Goal: Information Seeking & Learning: Learn about a topic

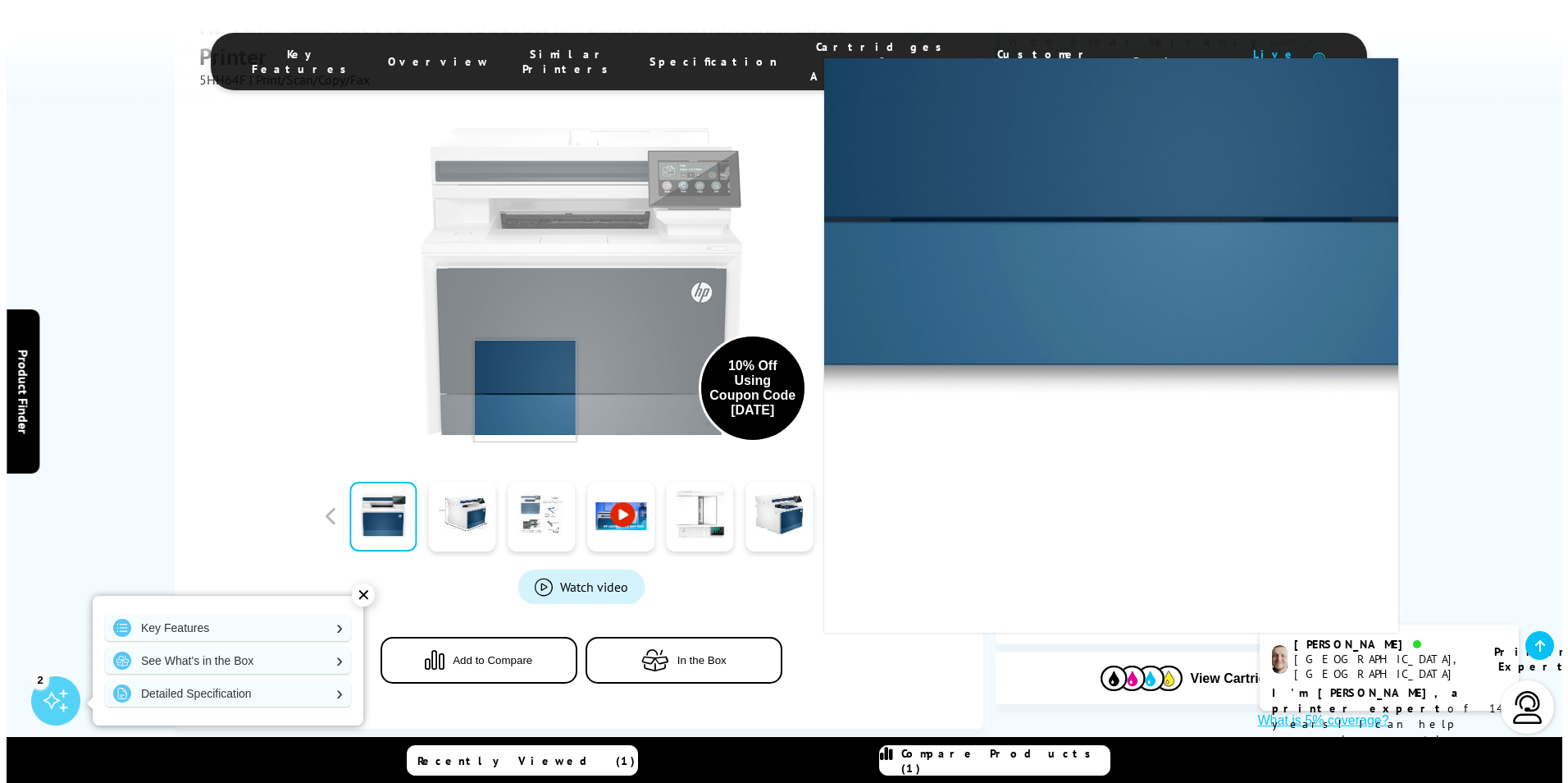
scroll to position [492, 0]
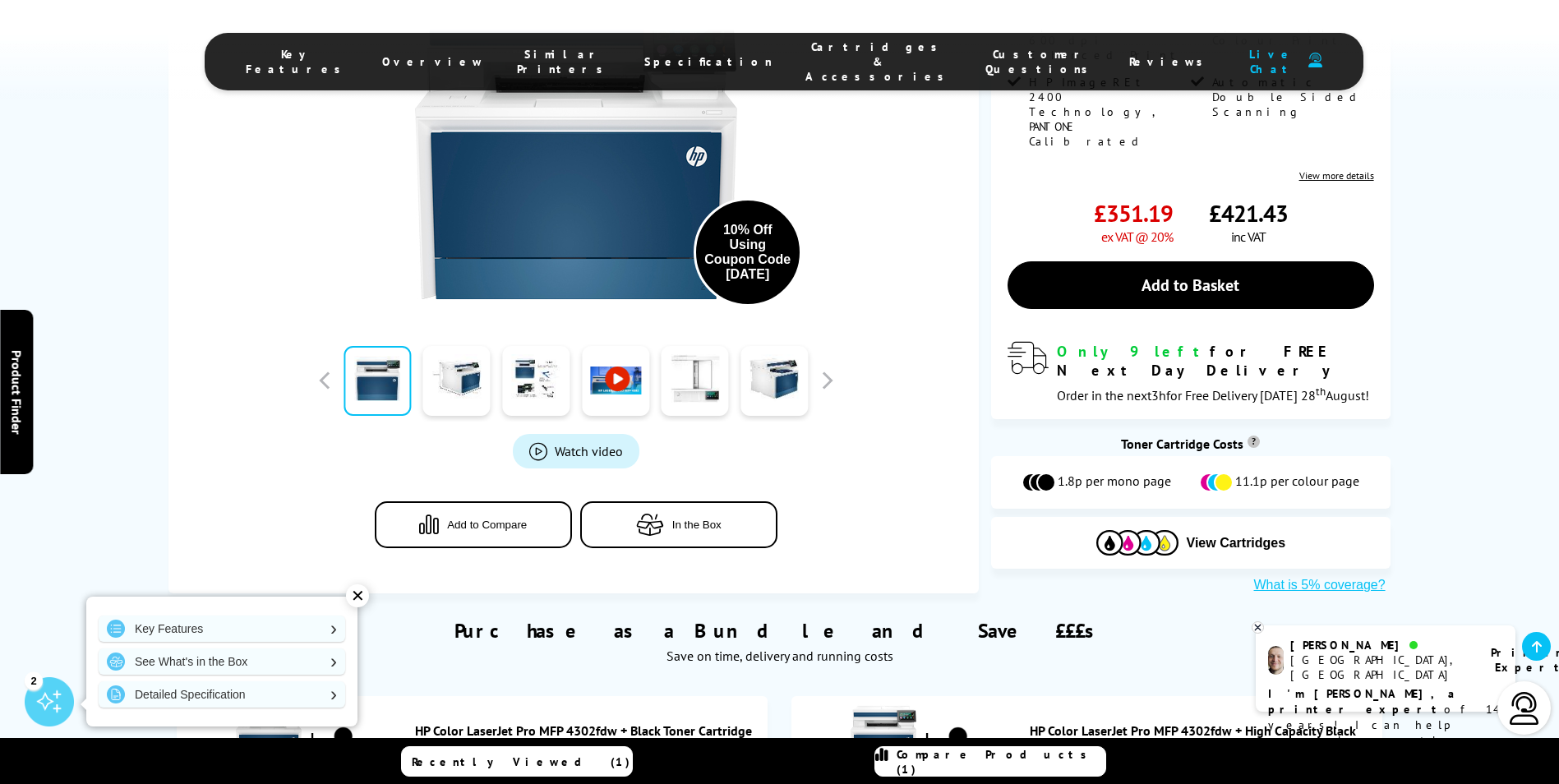
click at [473, 519] on span "Add to Compare" at bounding box center [487, 525] width 80 height 13
click at [967, 758] on span "Compare Products (2)" at bounding box center [1001, 761] width 209 height 29
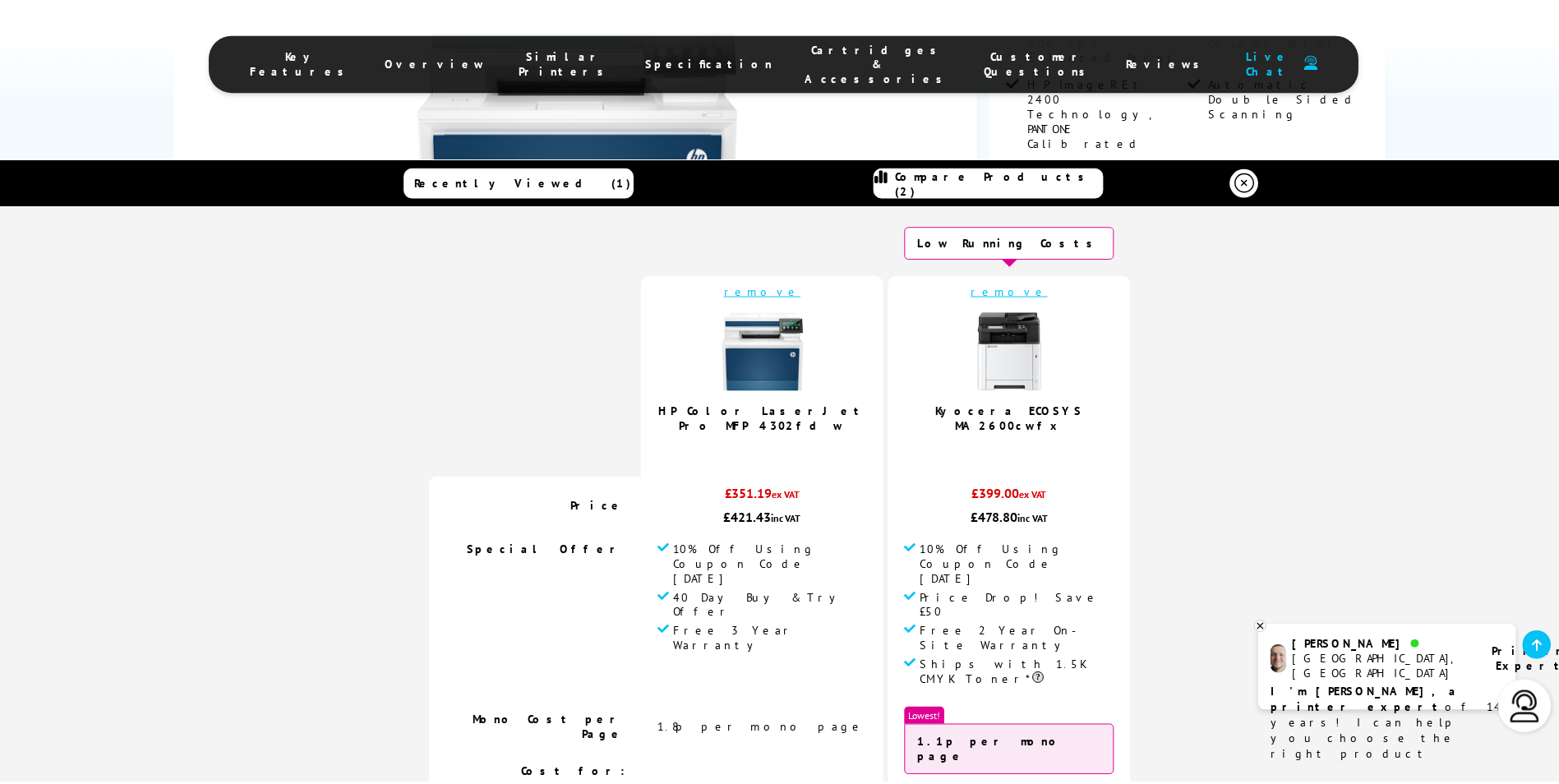
scroll to position [0, 0]
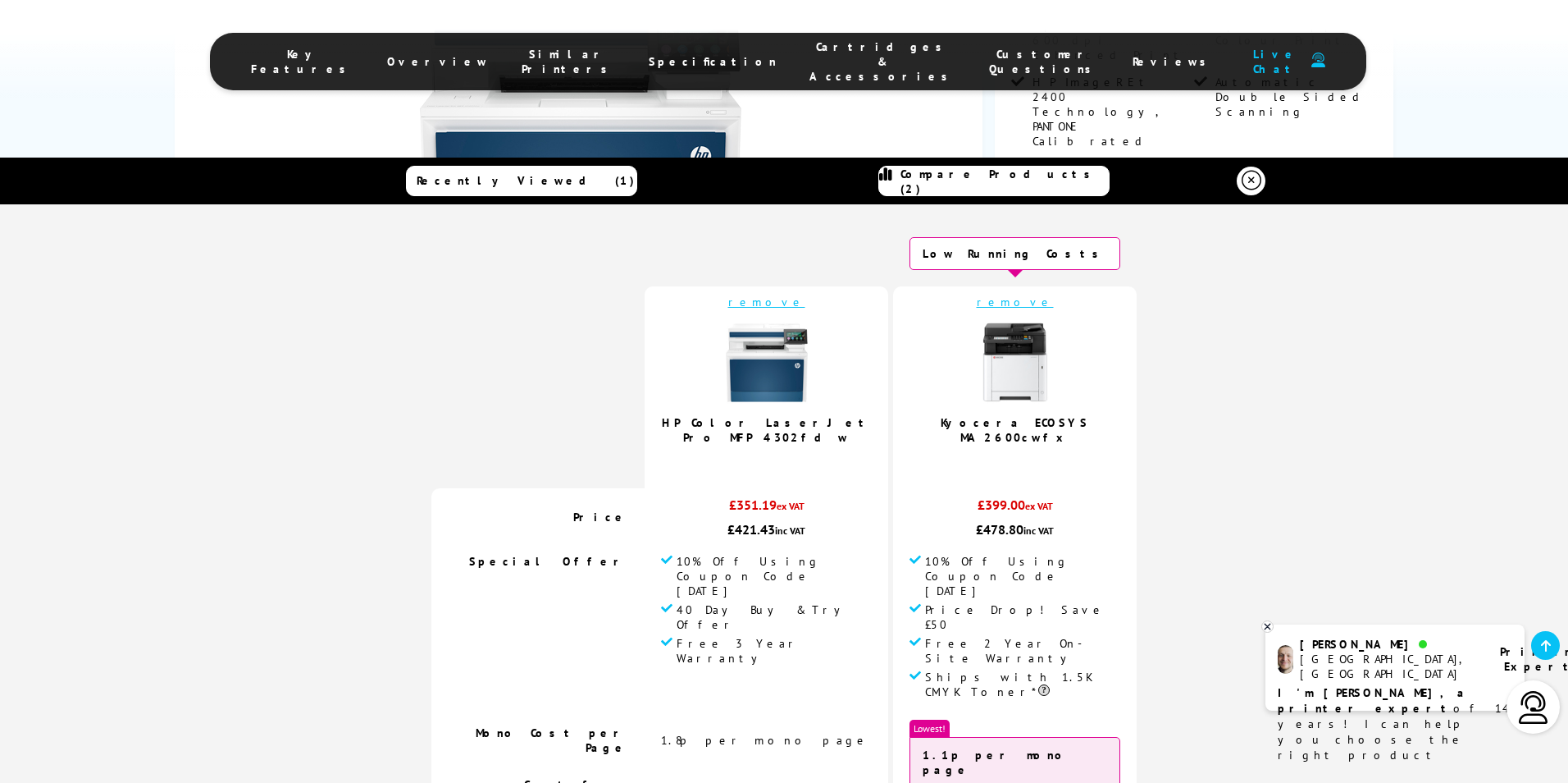
drag, startPoint x: 1410, startPoint y: 156, endPoint x: 1412, endPoint y: 146, distance: 10.2
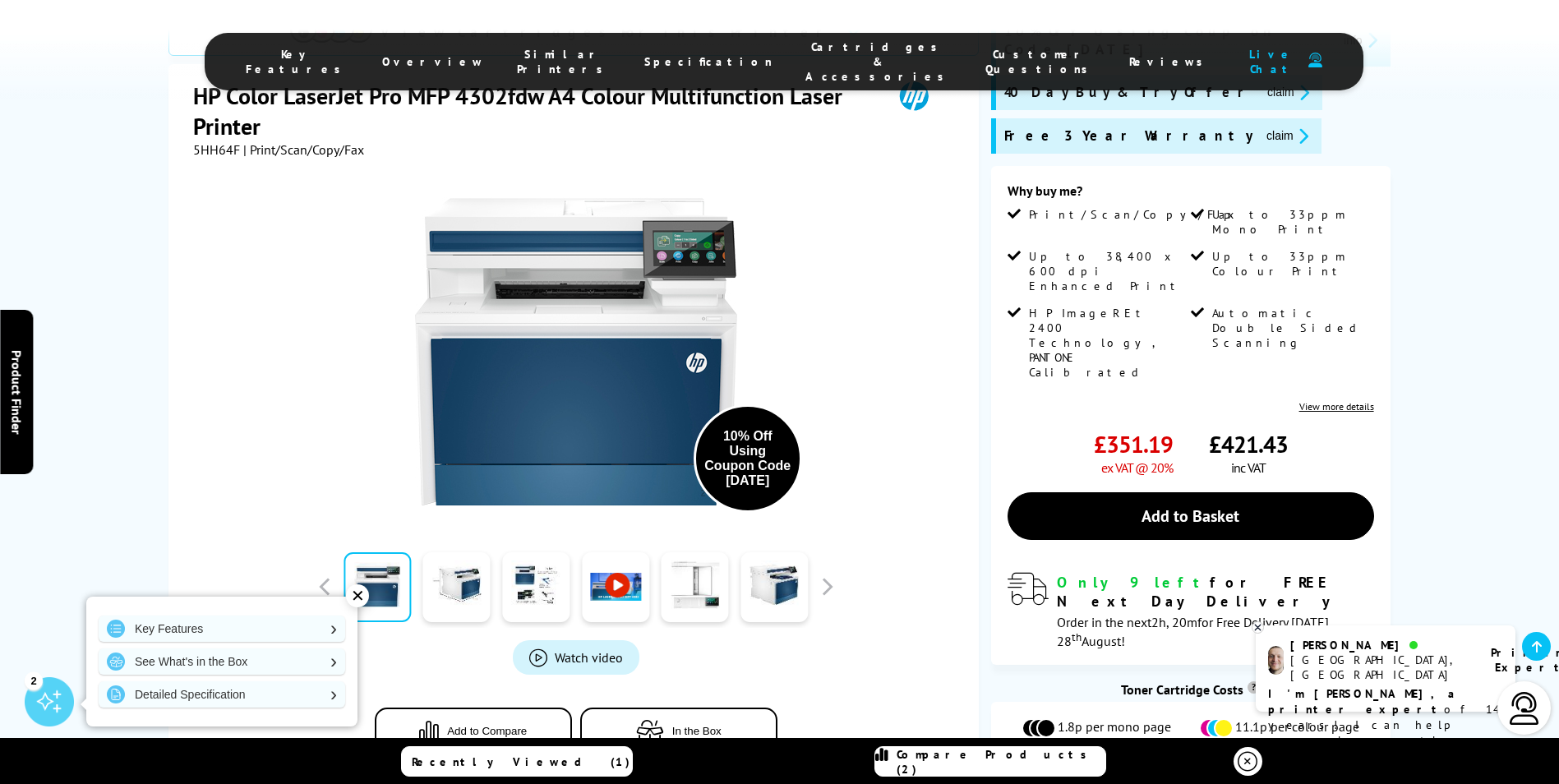
scroll to position [328, 0]
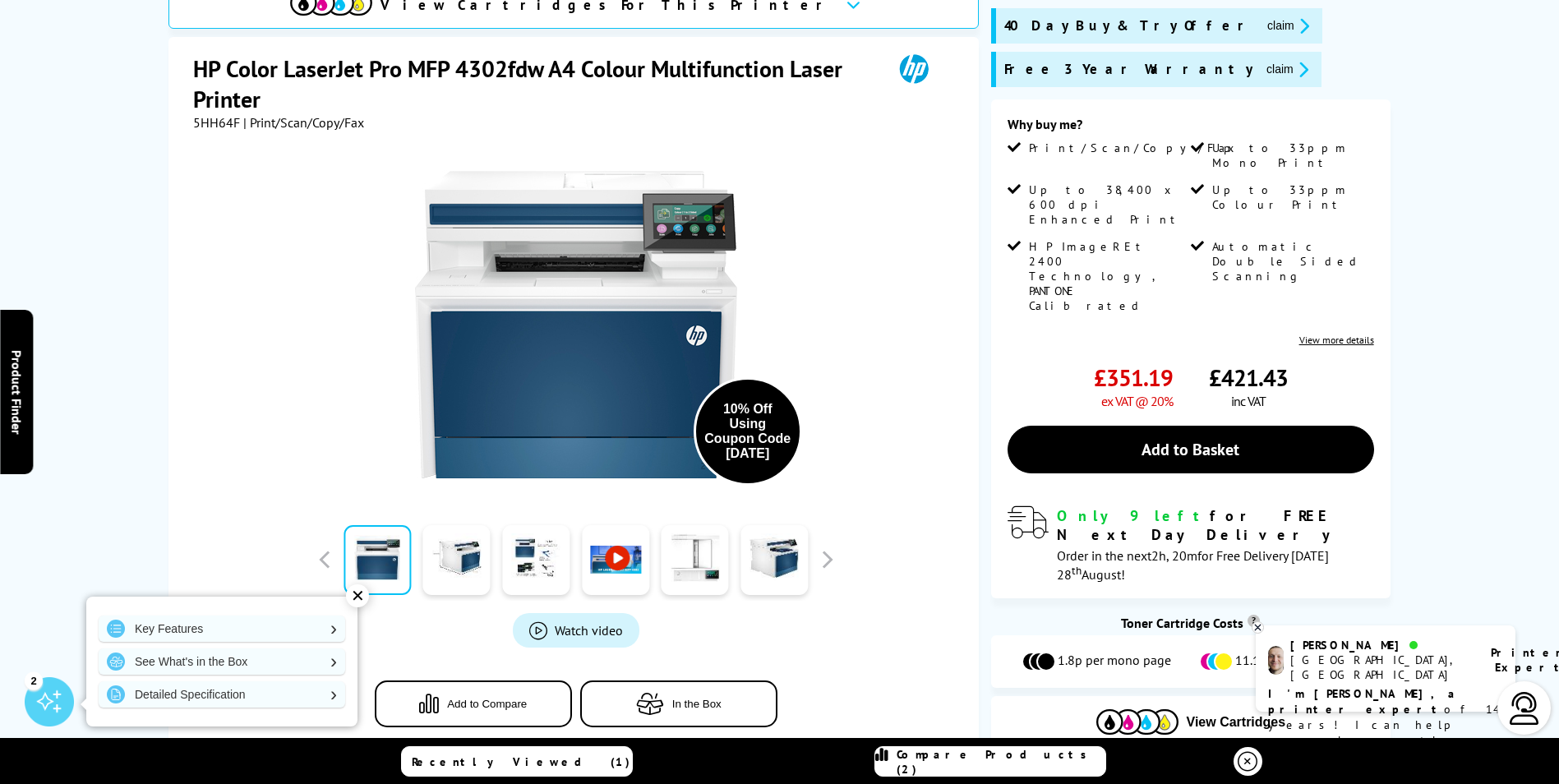
scroll to position [0, 0]
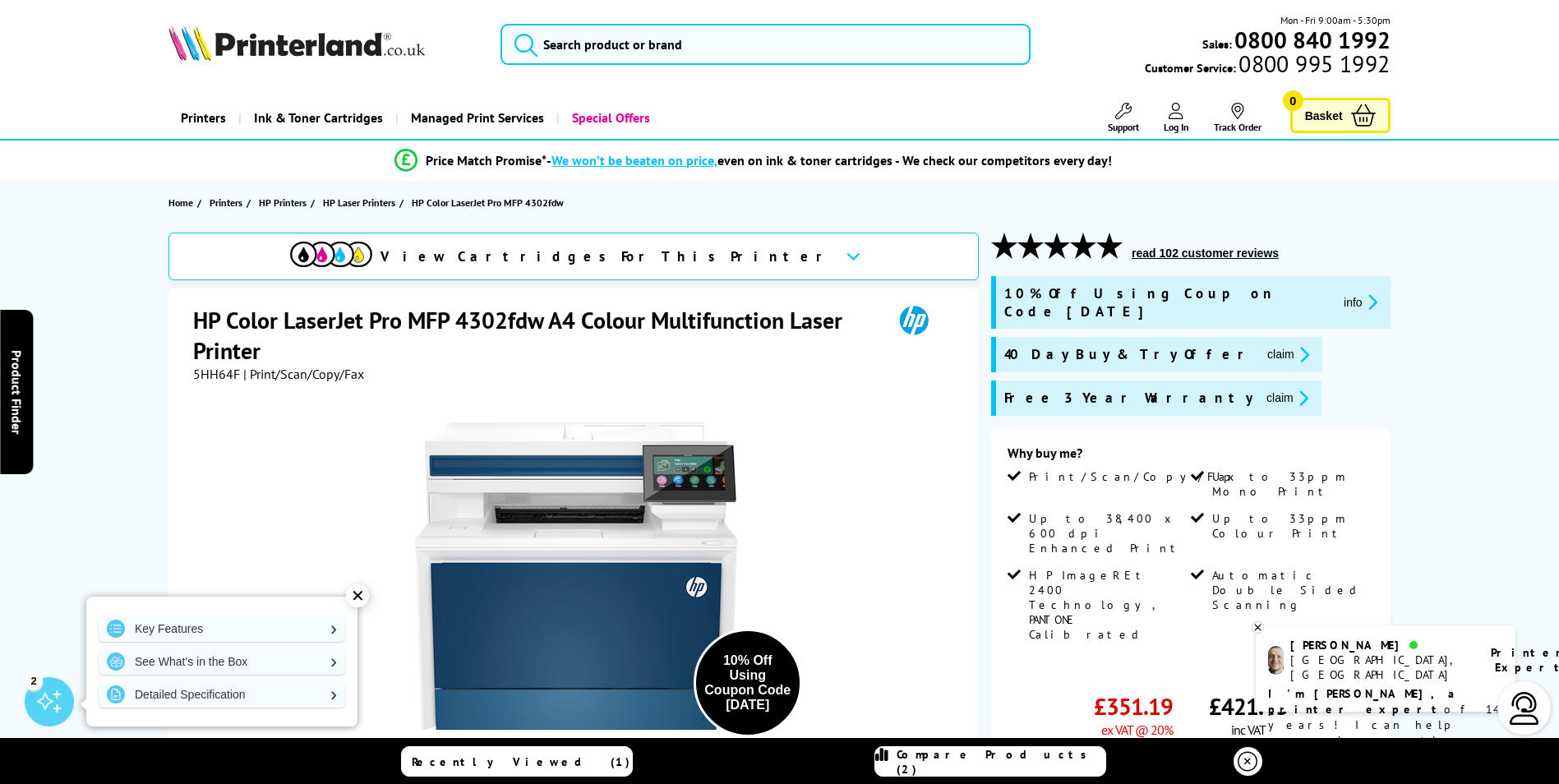
click at [360, 598] on div "✕" at bounding box center [357, 595] width 23 height 23
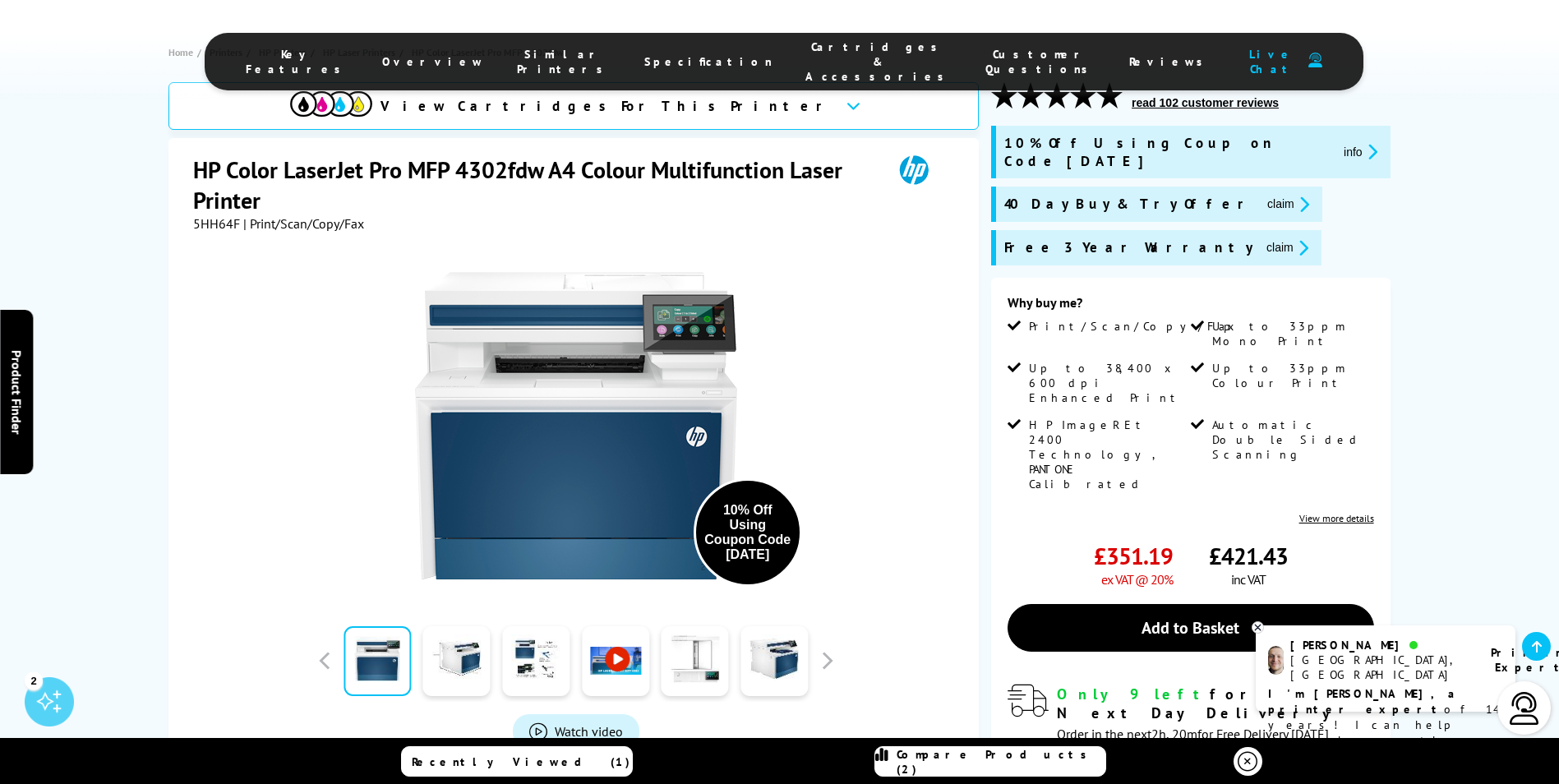
scroll to position [328, 0]
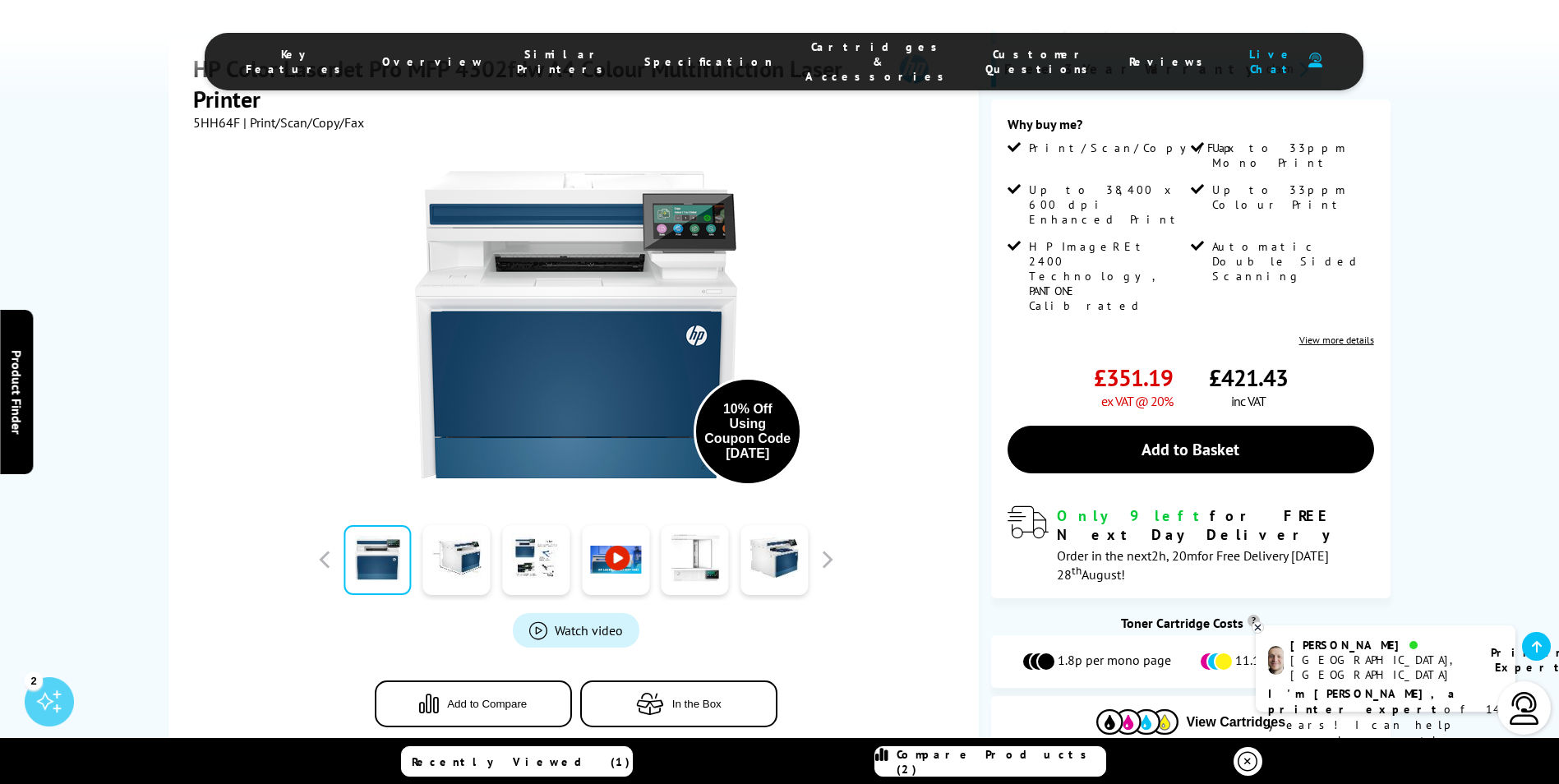
click at [505, 680] on button "Add to Compare" at bounding box center [473, 704] width 197 height 47
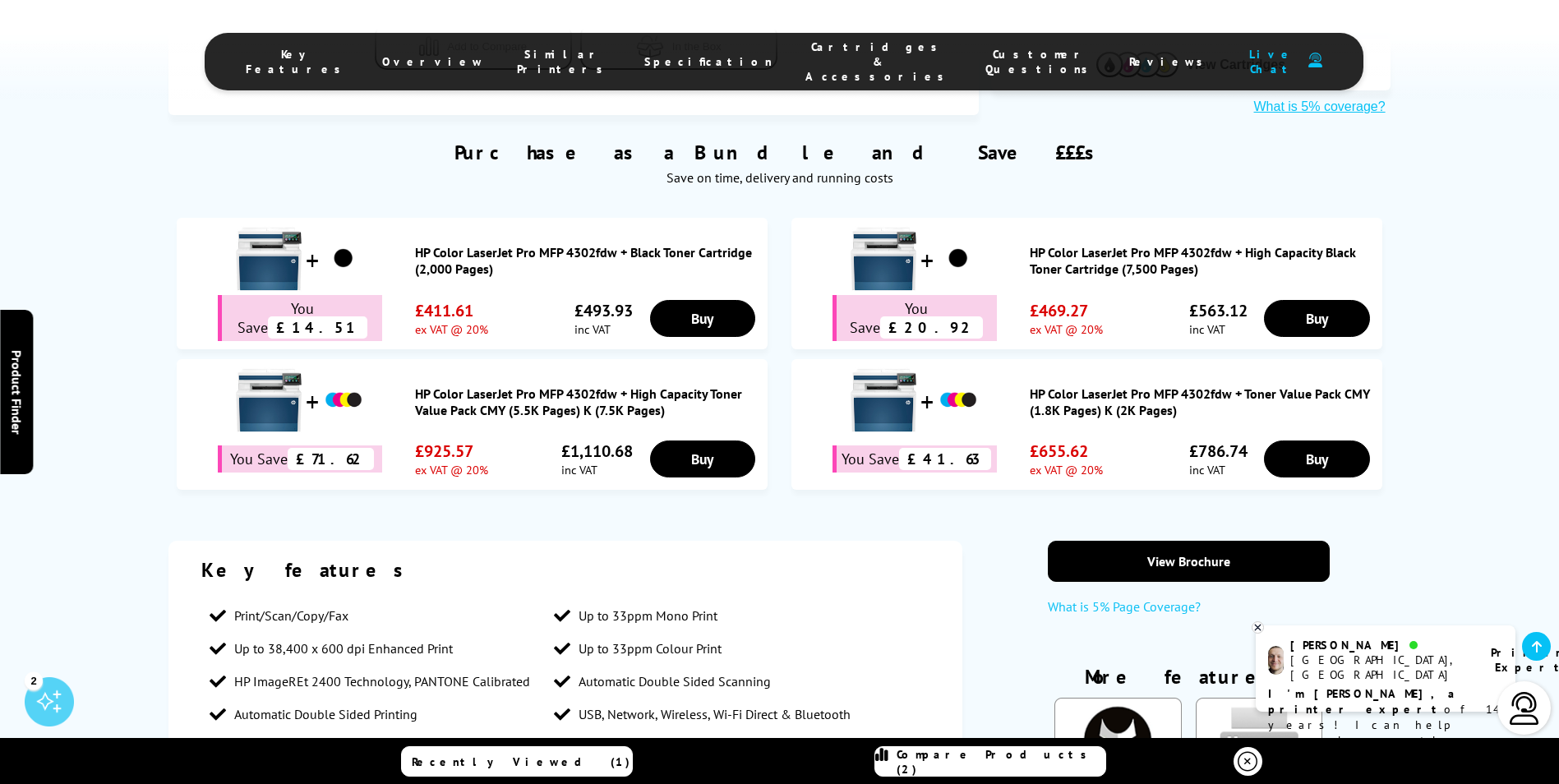
scroll to position [0, 0]
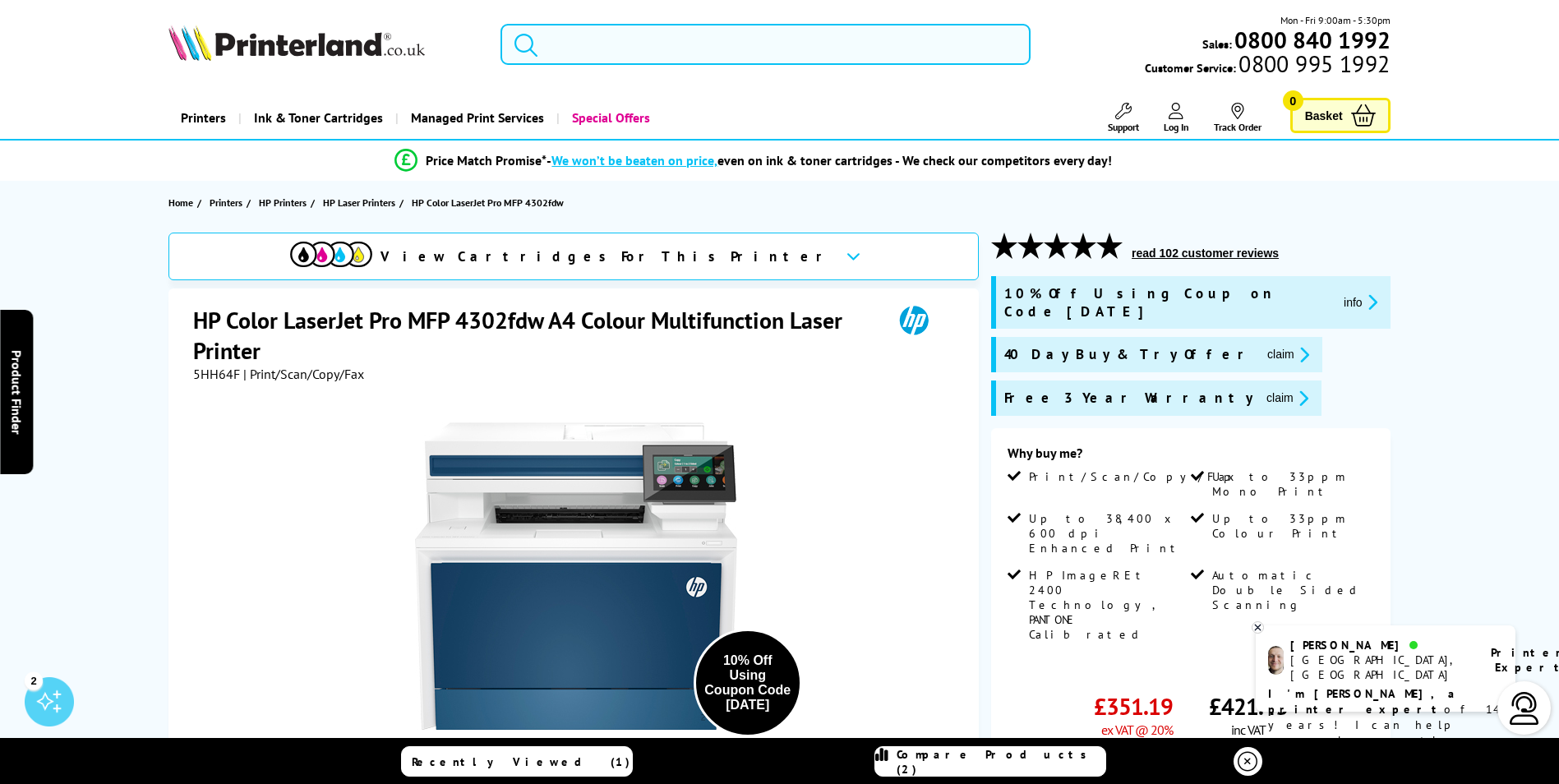
click at [725, 46] on input "search" at bounding box center [765, 44] width 530 height 41
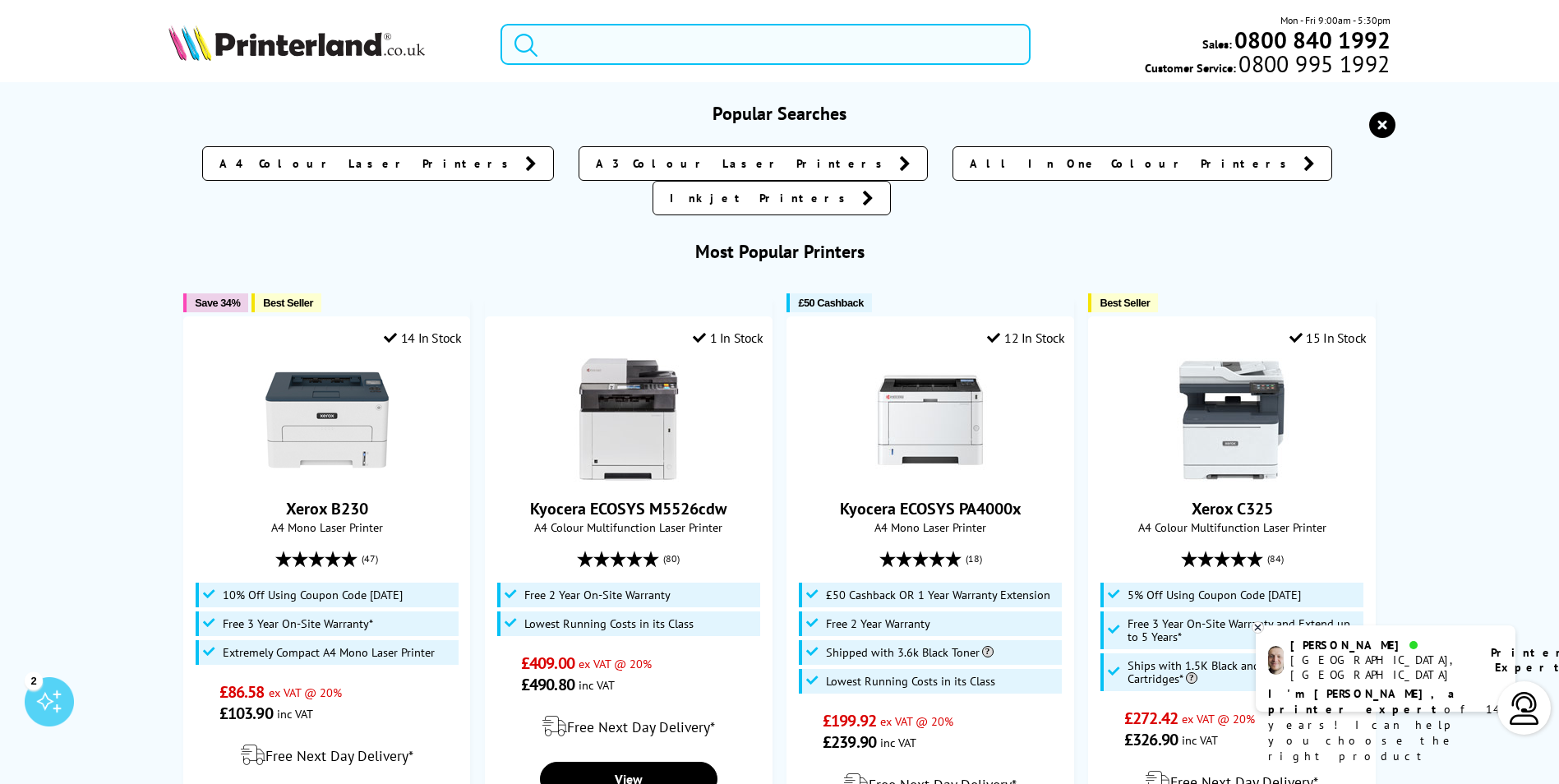
click at [622, 51] on input "search" at bounding box center [765, 44] width 530 height 41
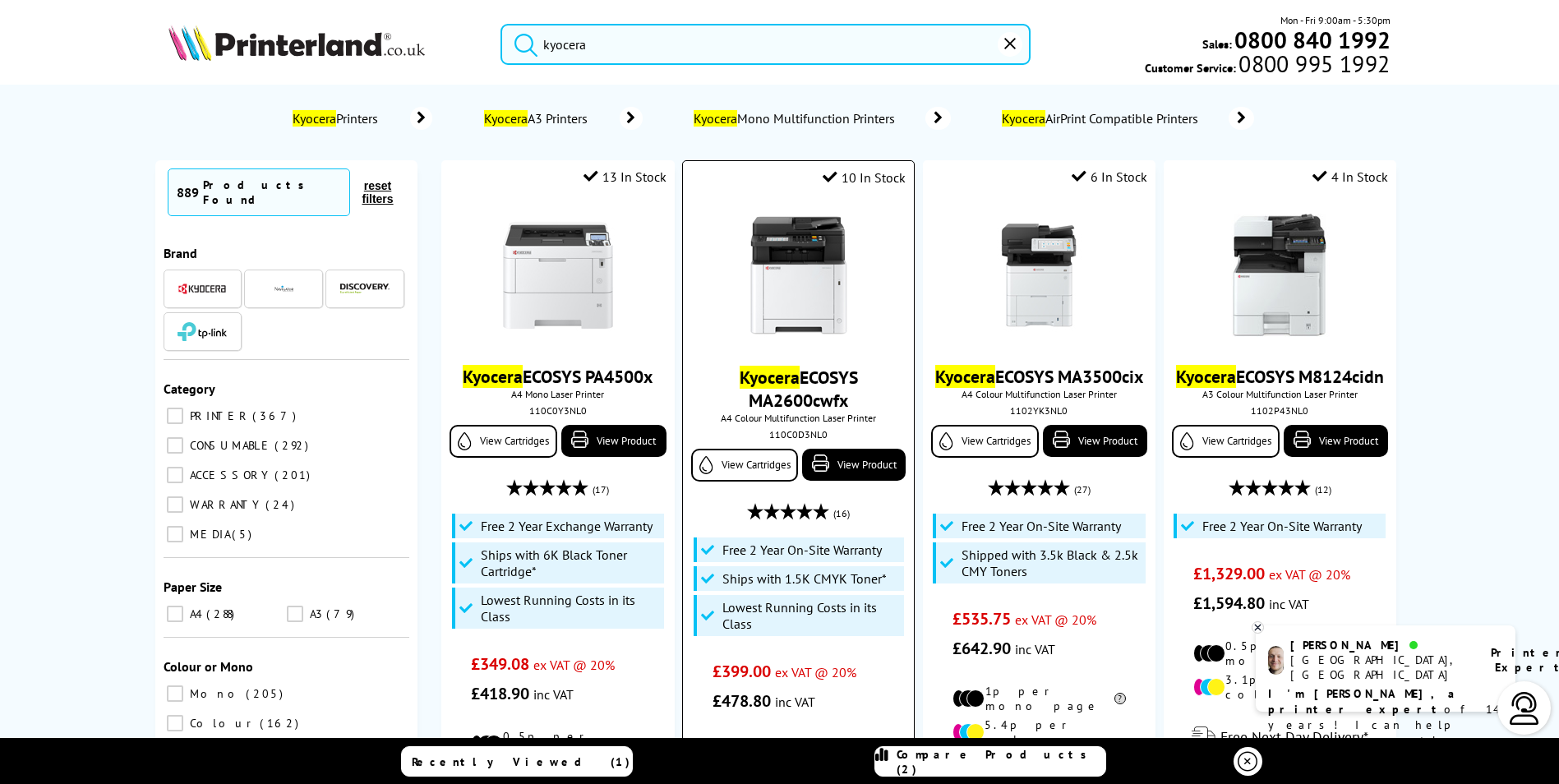
type input "kyocera"
click at [793, 392] on link "Kyocera ECOSYS MA2600cwfx" at bounding box center [798, 388] width 118 height 46
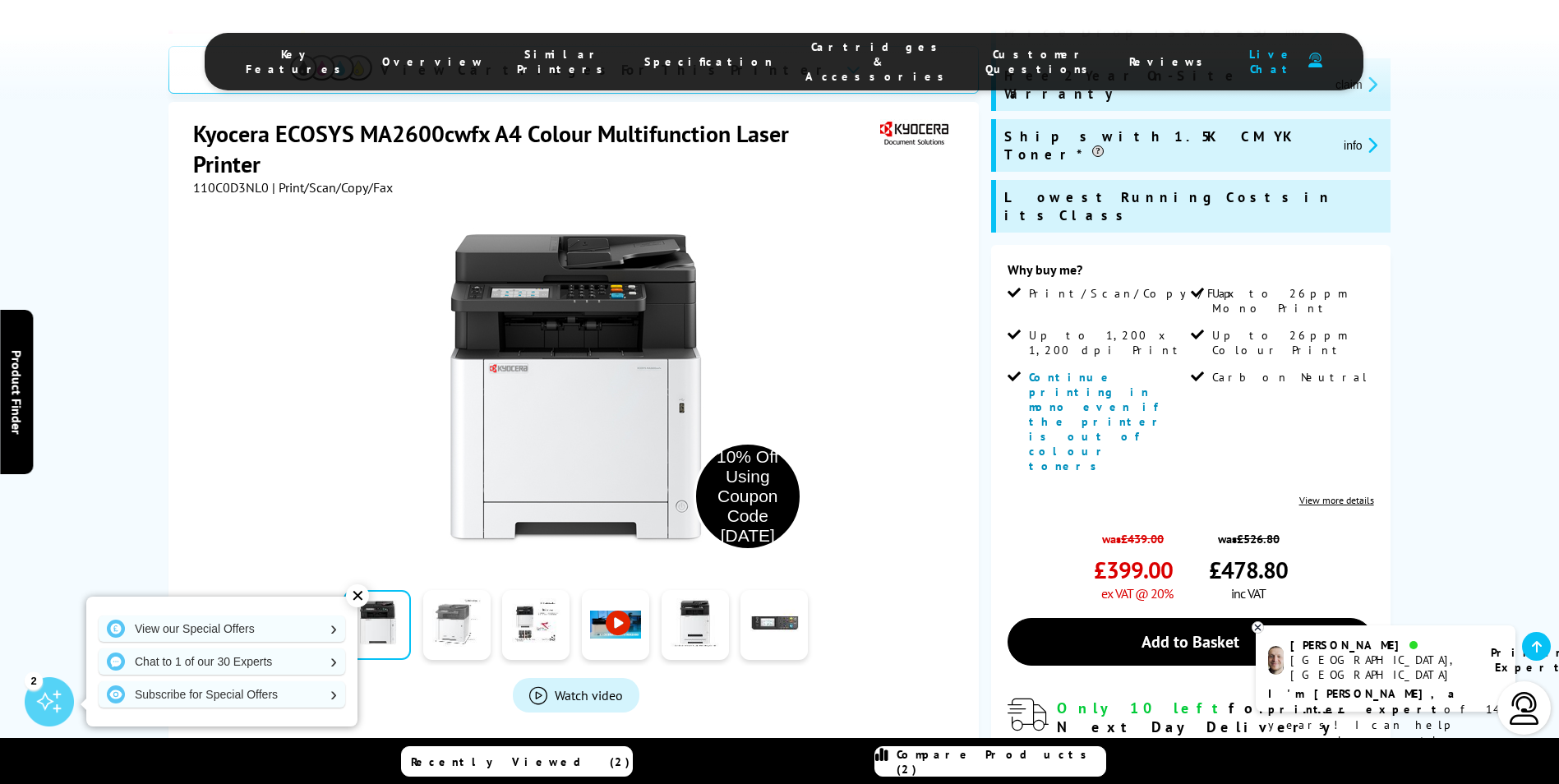
scroll to position [328, 0]
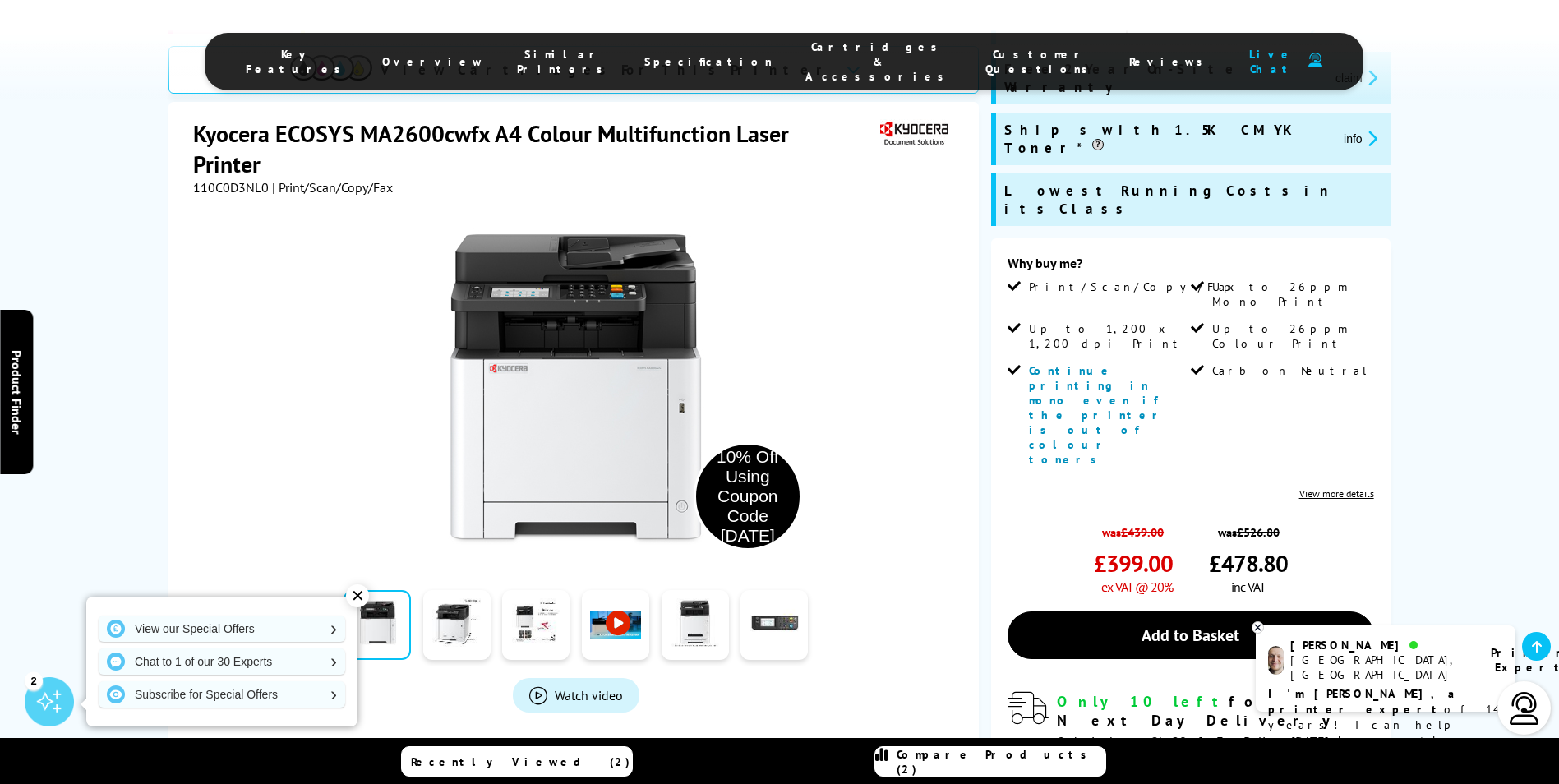
click at [397, 179] on div "110C0D3NL0 | Print/Scan/Copy/Fax" at bounding box center [575, 188] width 765 height 17
click at [189, 76] on div "Key Features Overview Similar Printers Specification Cartridges & Accessories C…" at bounding box center [779, 49] width 1559 height 99
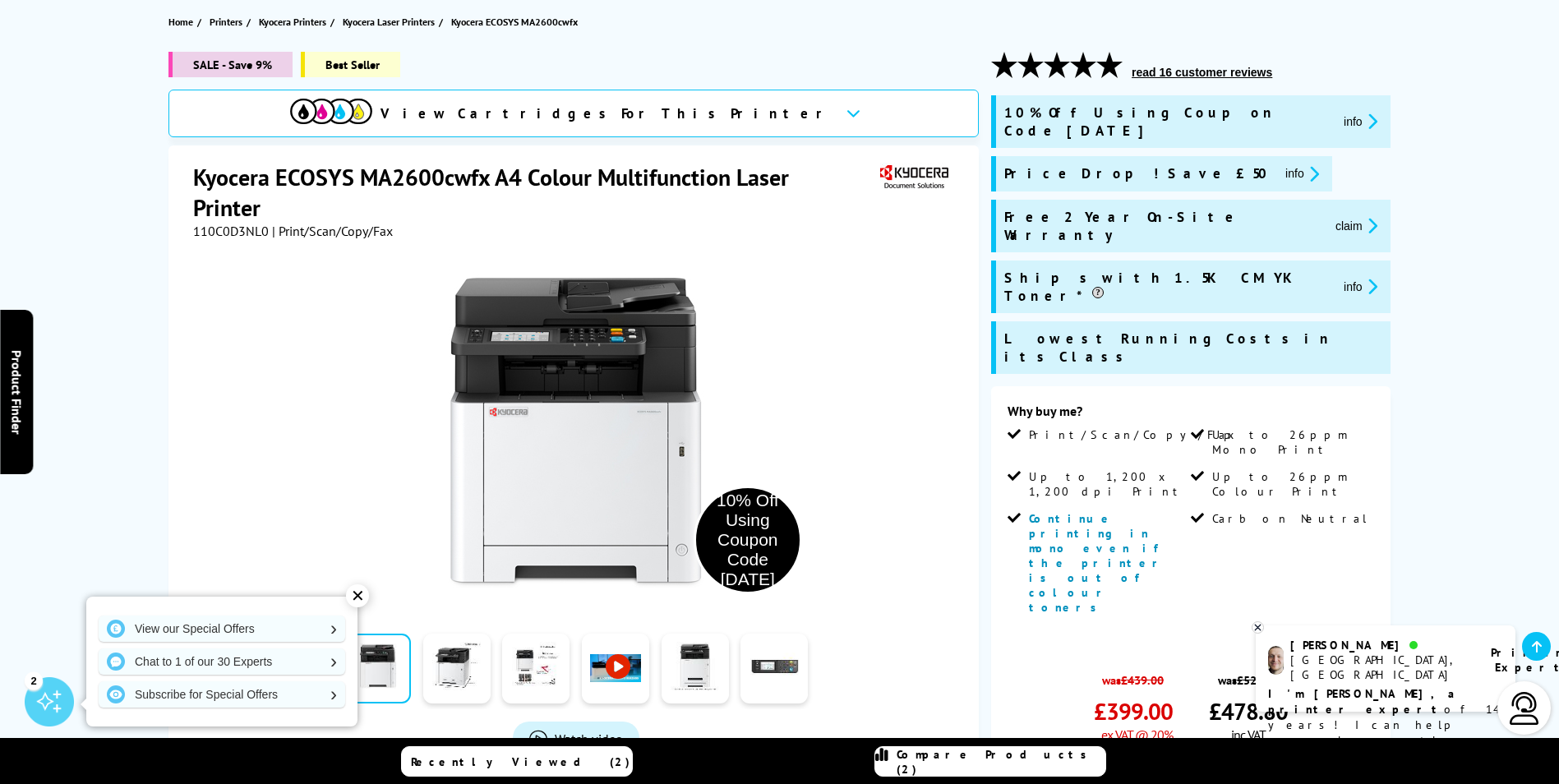
scroll to position [164, 0]
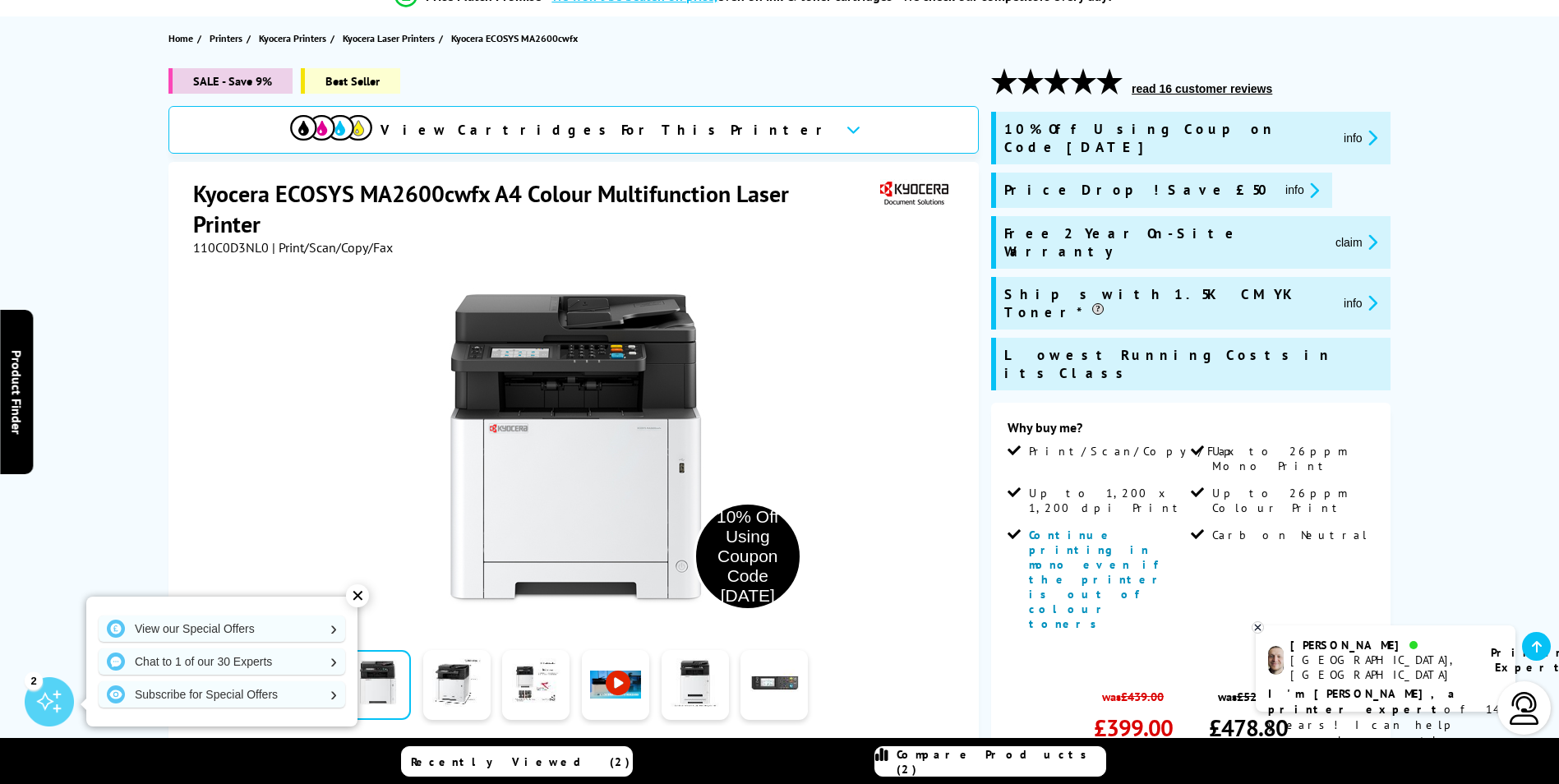
drag, startPoint x: 159, startPoint y: 191, endPoint x: 188, endPoint y: 189, distance: 29.1
click at [188, 189] on div "SALE - Save 9% Best Seller View Cartridges For This Printer Kyocera ECOSYS MA26…" at bounding box center [779, 595] width 1315 height 1055
drag, startPoint x: 188, startPoint y: 189, endPoint x: 481, endPoint y: 201, distance: 293.2
click at [485, 203] on div "Kyocera ECOSYS MA2600cwfx A4 Colour Multifunction Laser Printer 110C0D3NL0 | Pr…" at bounding box center [574, 529] width 810 height 735
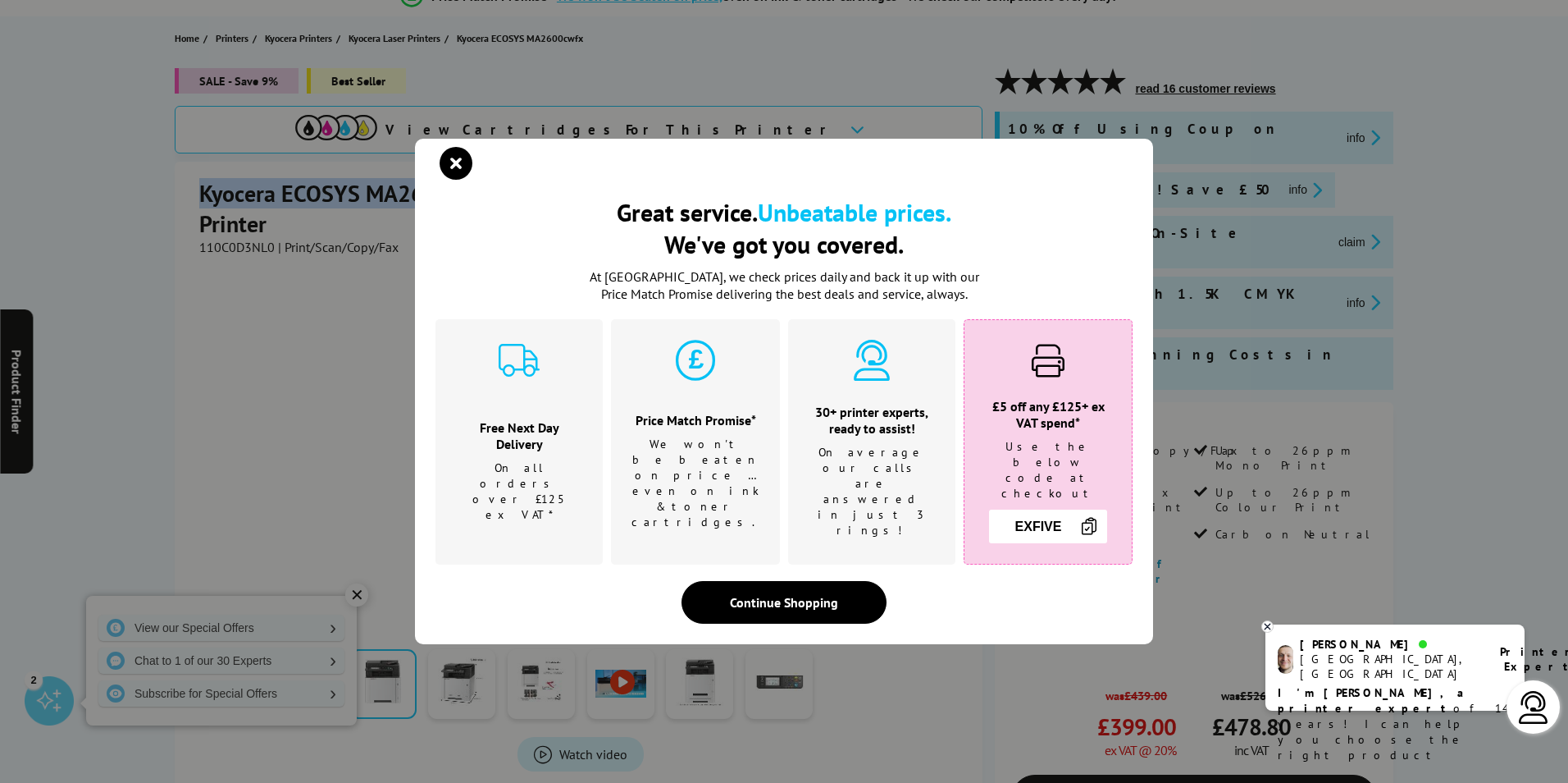
drag, startPoint x: 480, startPoint y: 201, endPoint x: 459, endPoint y: 183, distance: 27.7
click at [459, 180] on icon "close modal" at bounding box center [456, 163] width 33 height 33
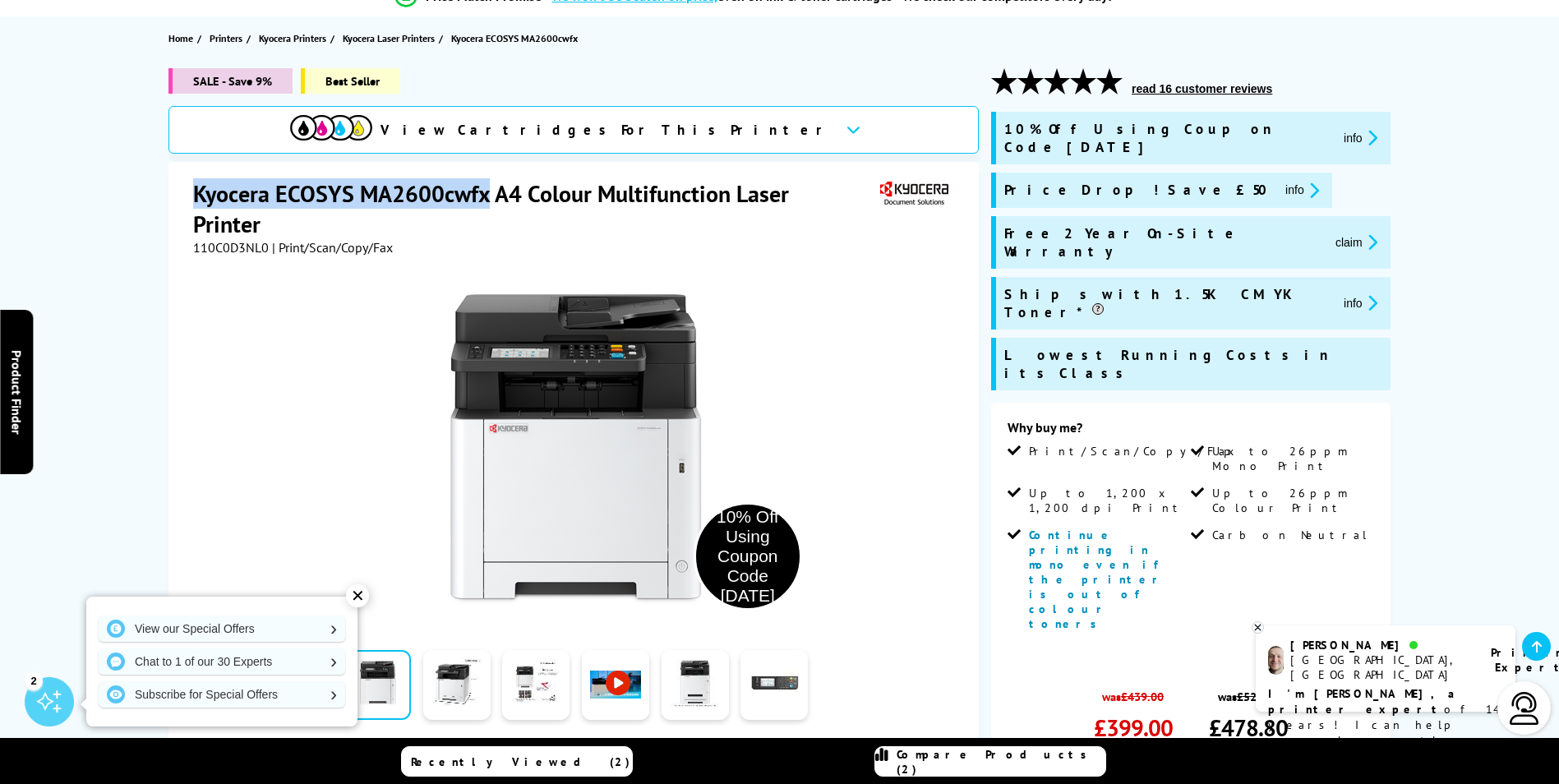
copy h1 "Kyocera ECOSYS MA2600cwfx"
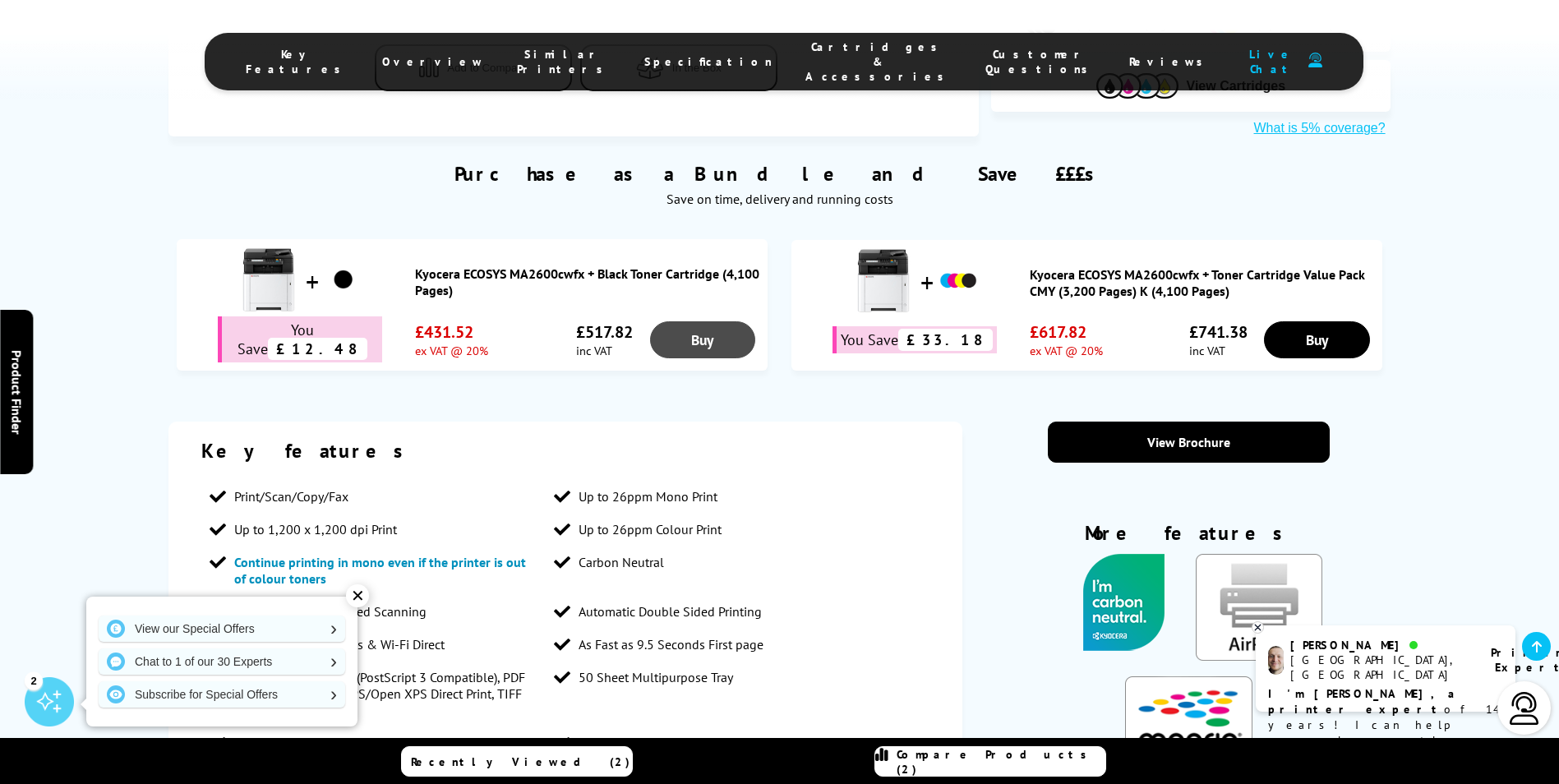
scroll to position [1315, 0]
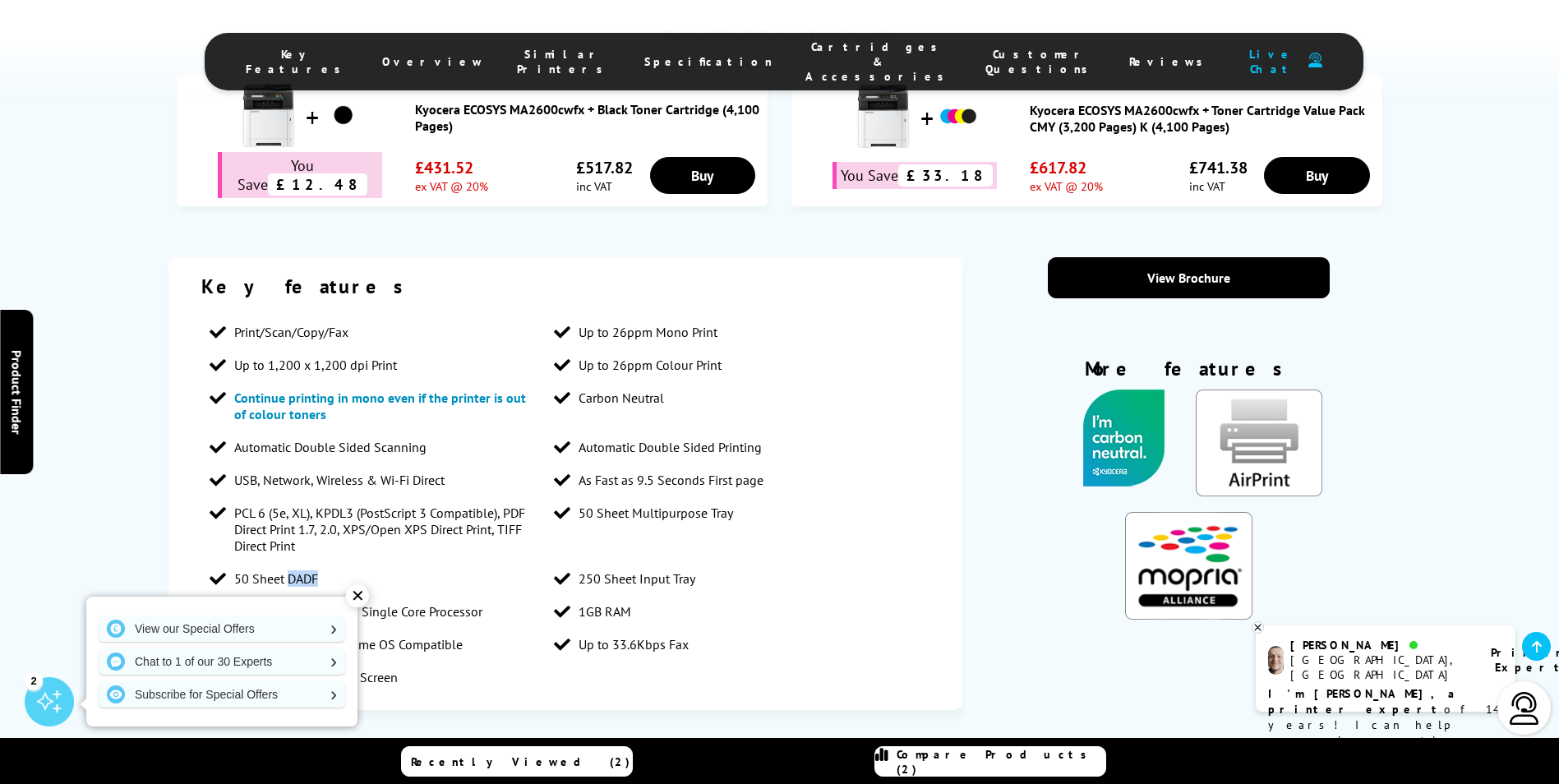
drag, startPoint x: 290, startPoint y: 403, endPoint x: 321, endPoint y: 403, distance: 31.0
click at [321, 562] on li "50 Sheet DADF" at bounding box center [373, 578] width 344 height 33
click at [856, 562] on li "250 Sheet Input Tray" at bounding box center [718, 578] width 344 height 33
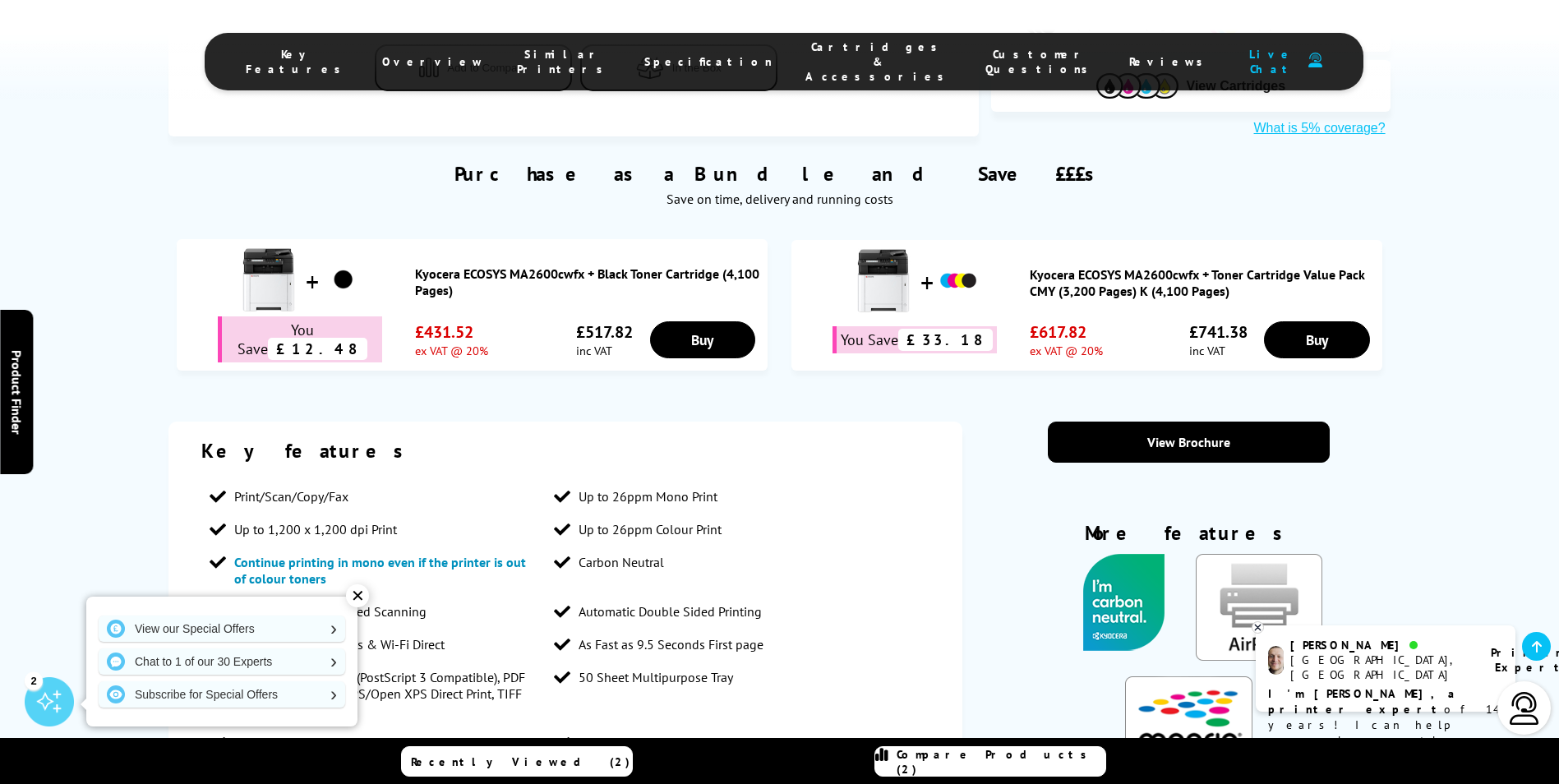
scroll to position [658, 0]
